Goal: Information Seeking & Learning: Learn about a topic

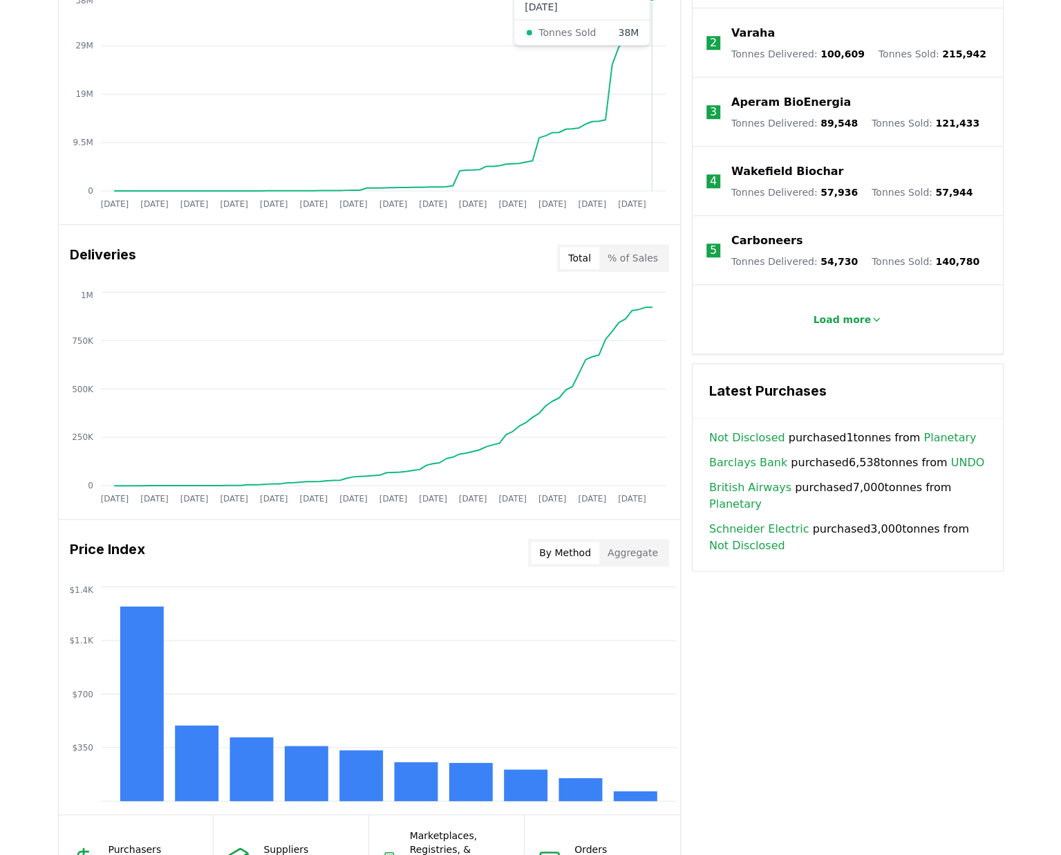
scroll to position [761, 0]
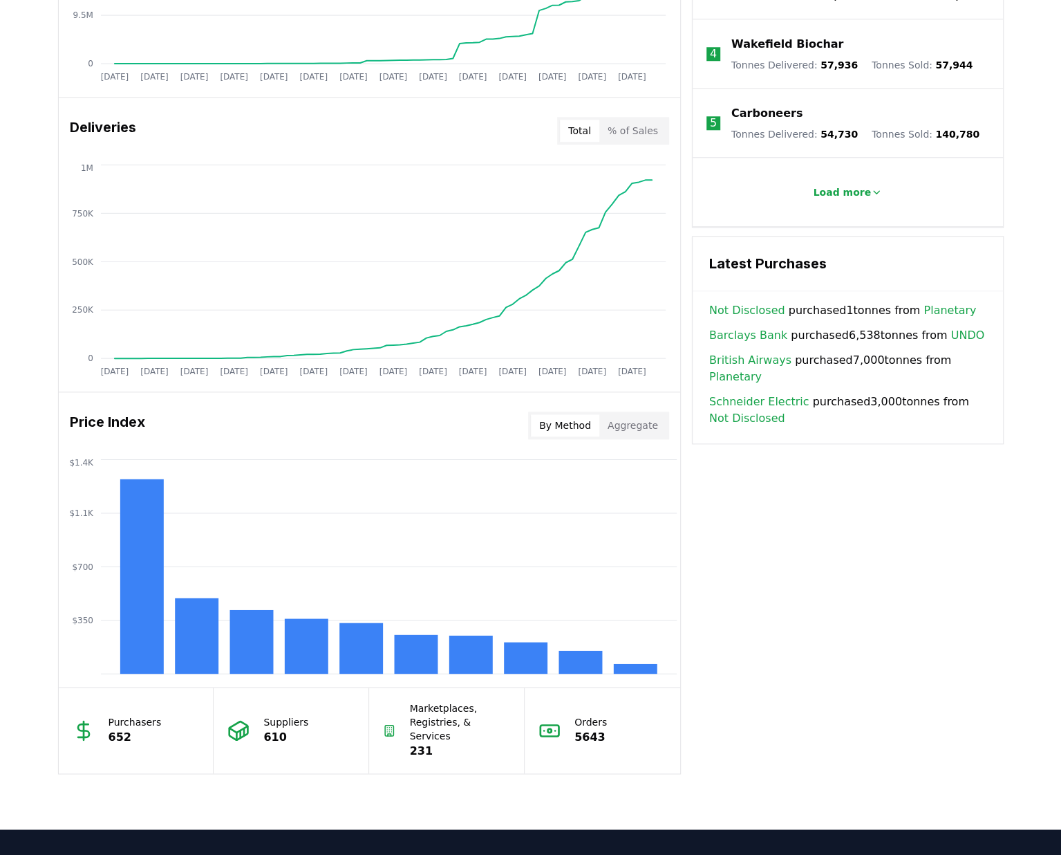
click at [643, 426] on button "Aggregate" at bounding box center [632, 425] width 67 height 22
click at [580, 425] on button "By Method" at bounding box center [565, 425] width 68 height 22
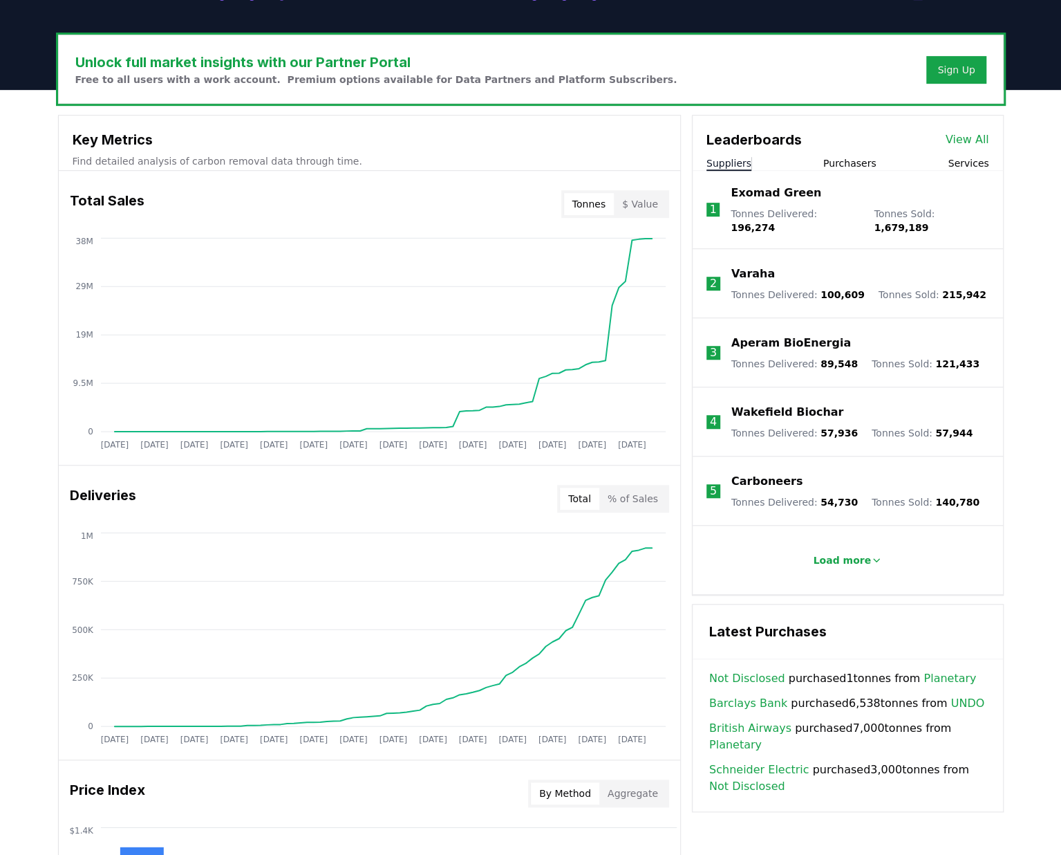
scroll to position [387, 0]
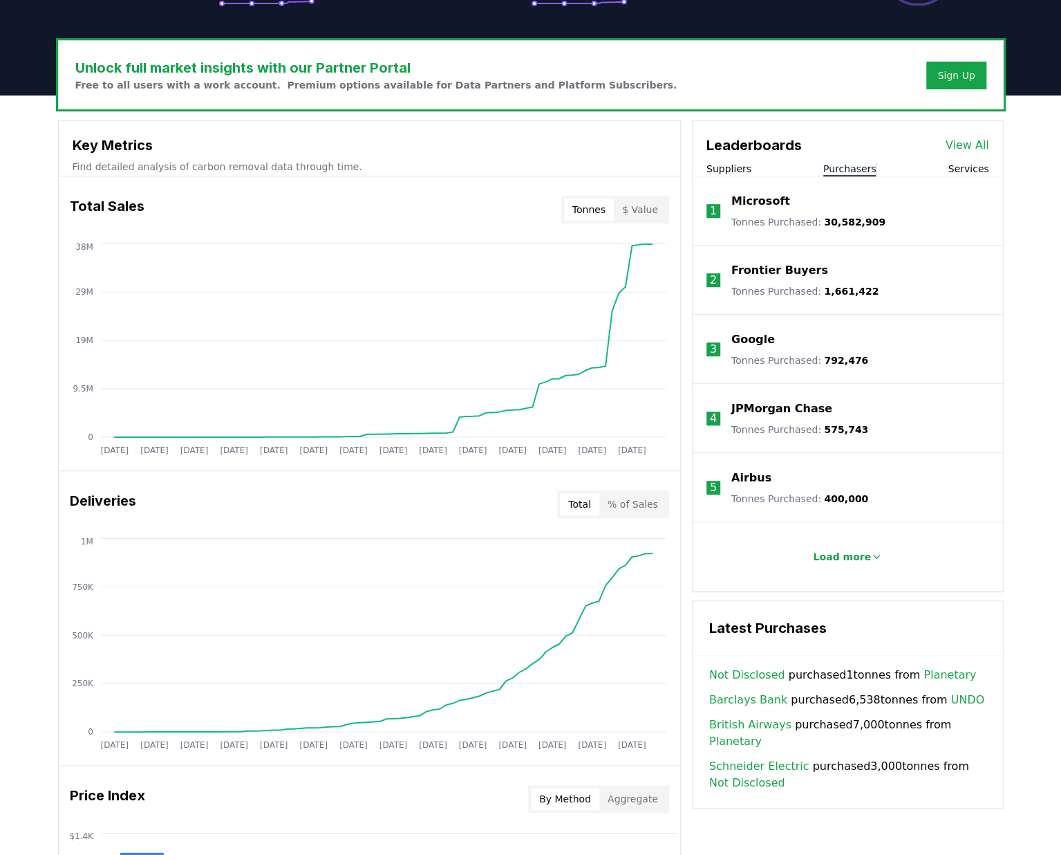
click at [844, 169] on button "Purchasers" at bounding box center [849, 169] width 53 height 14
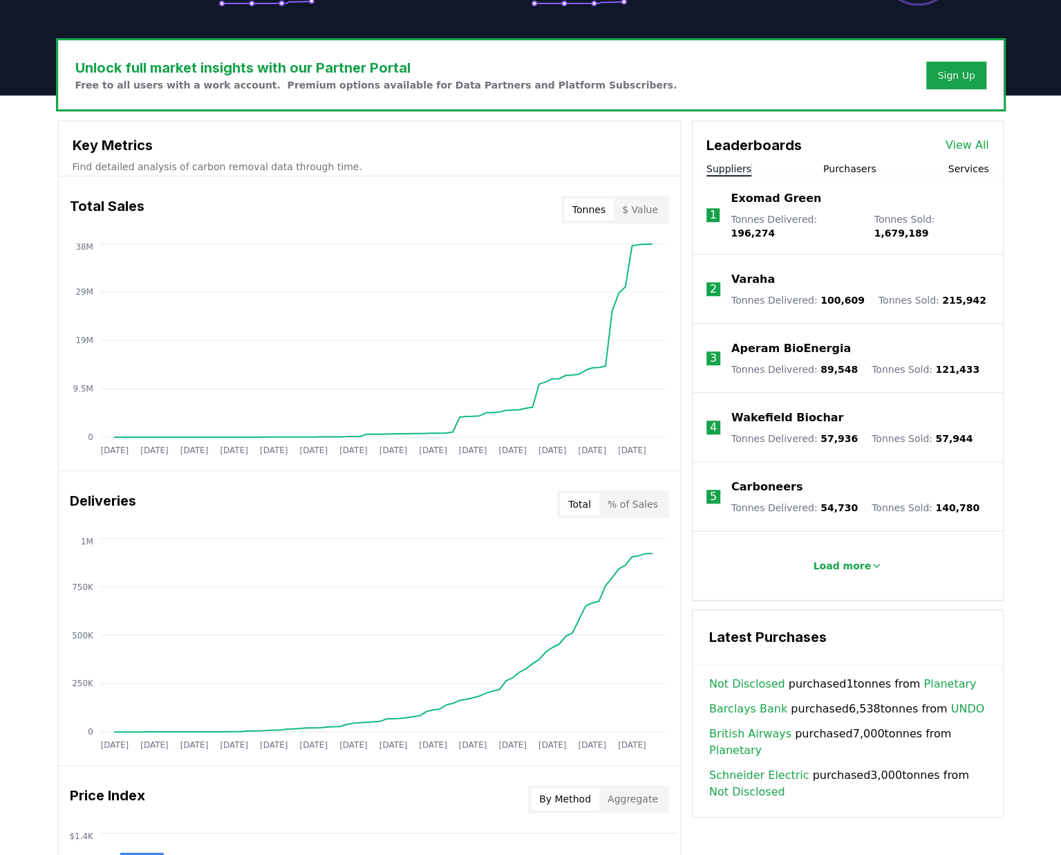
click at [715, 174] on button "Suppliers" at bounding box center [729, 169] width 45 height 14
click at [849, 174] on button "Purchasers" at bounding box center [849, 169] width 53 height 14
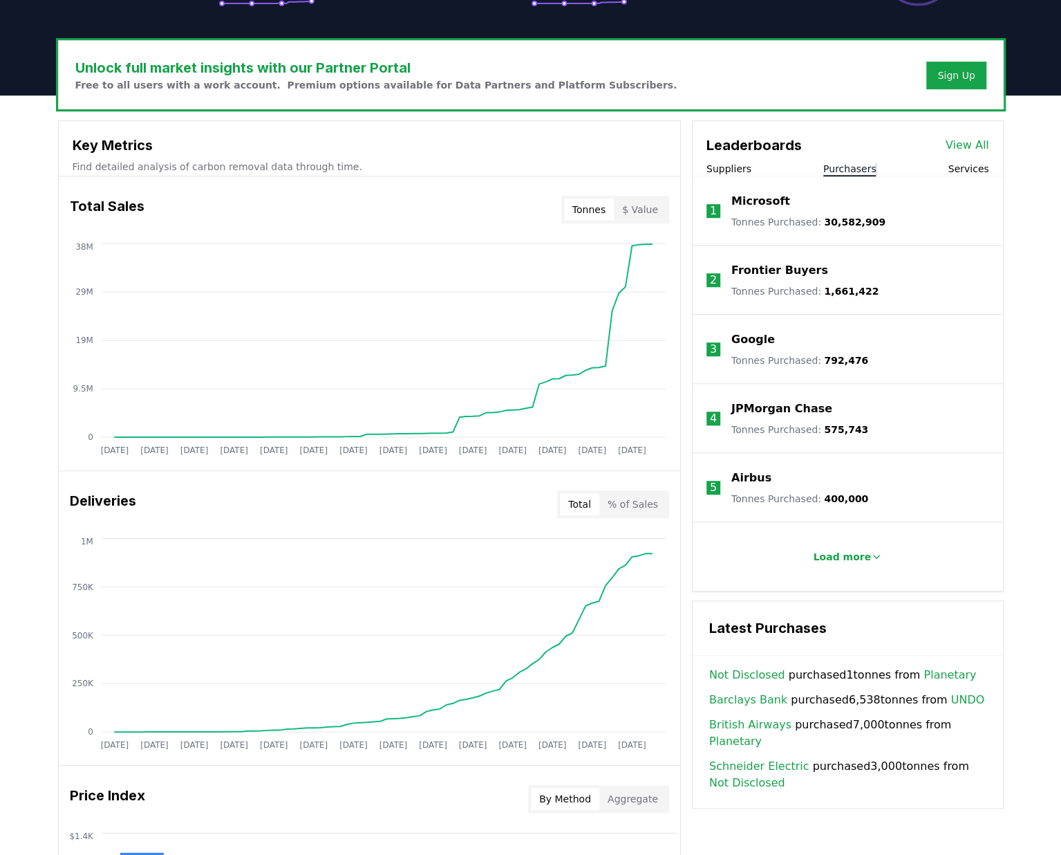
click at [973, 171] on button "Services" at bounding box center [968, 169] width 41 height 14
click at [854, 171] on button "Purchasers" at bounding box center [849, 169] width 53 height 14
click at [734, 171] on button "Suppliers" at bounding box center [729, 169] width 45 height 14
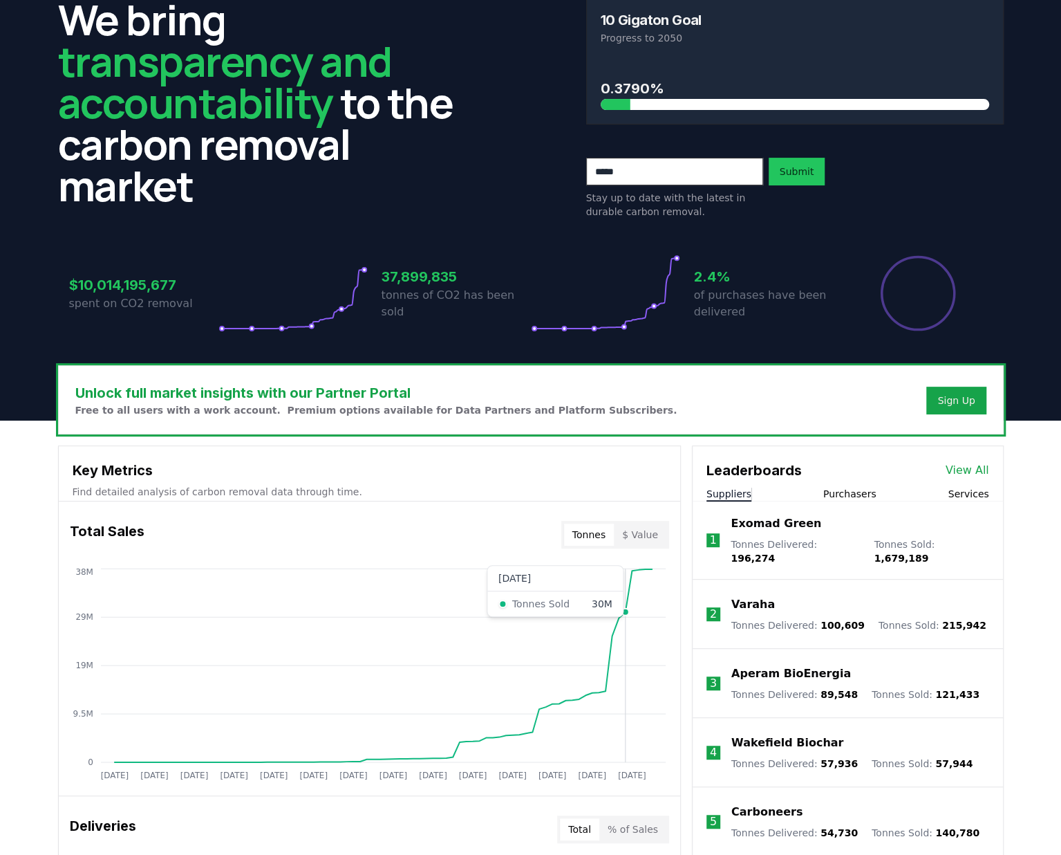
scroll to position [0, 0]
